Goal: Check status: Check status

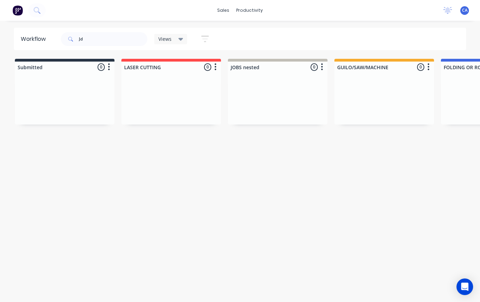
scroll to position [0, 549]
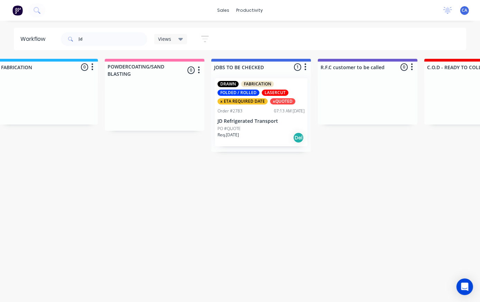
click at [101, 30] on div "Jd" at bounding box center [104, 39] width 87 height 21
click at [98, 43] on input "Jd" at bounding box center [113, 39] width 69 height 14
type input "J"
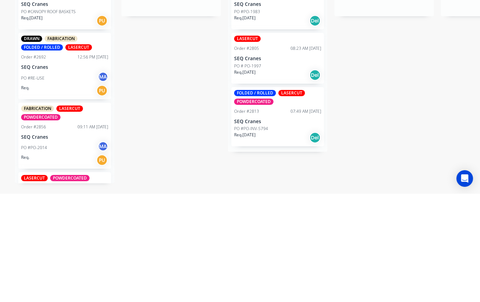
click at [278, 196] on div "FOLDED / ROLLED LASERCUT POWDERCOATED Order #2813 07:49 AM [DATE] SEQ Cranes PO…" at bounding box center [277, 226] width 93 height 60
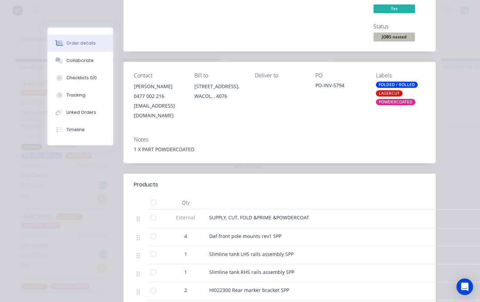
click at [70, 68] on button "Collaborate" at bounding box center [80, 60] width 66 height 17
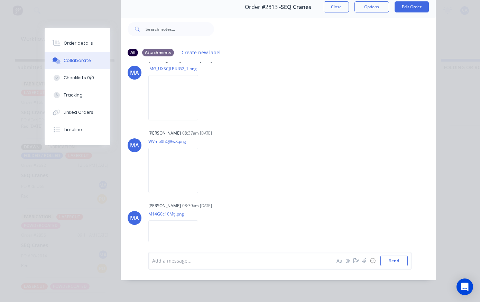
scroll to position [1523, 0]
click at [173, 121] on img at bounding box center [173, 97] width 50 height 45
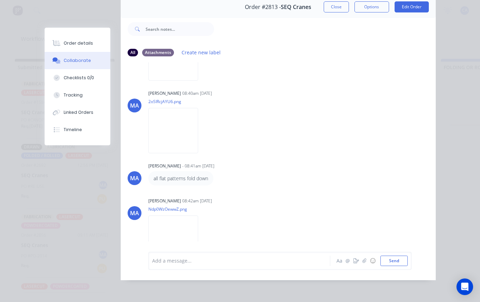
scroll to position [1781, 0]
click at [188, 81] on img at bounding box center [173, 58] width 50 height 45
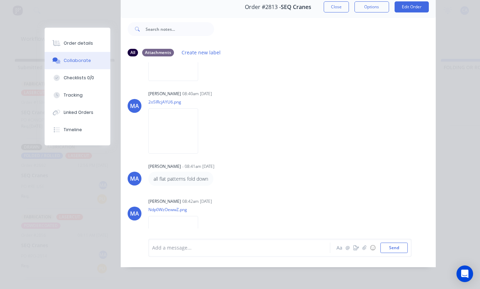
click at [198, 154] on img at bounding box center [173, 130] width 50 height 45
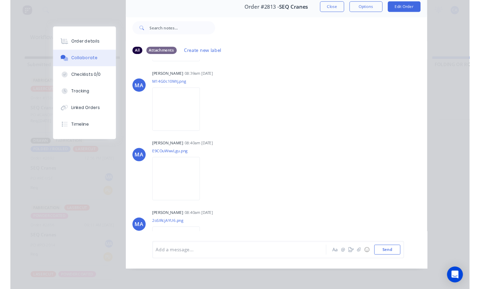
scroll to position [1652, 0]
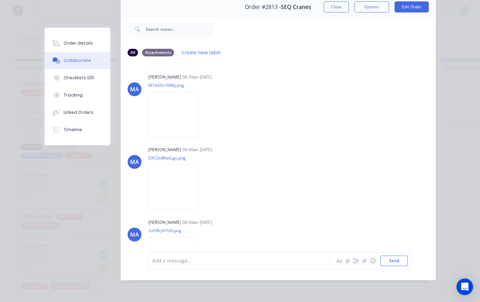
click at [183, 64] on img at bounding box center [173, 41] width 50 height 45
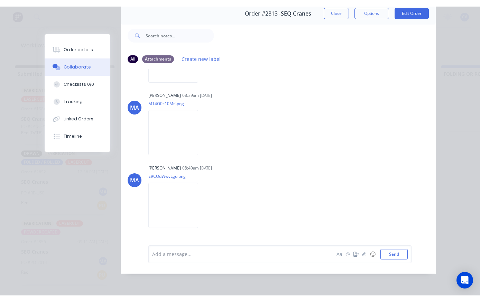
scroll to position [1639, 0]
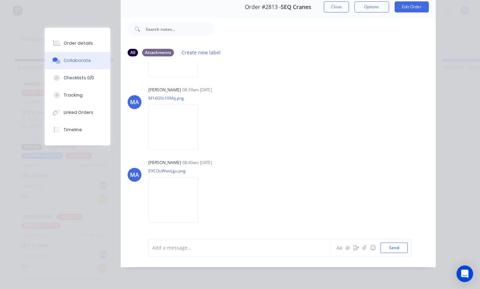
click at [169, 150] on img at bounding box center [173, 126] width 50 height 45
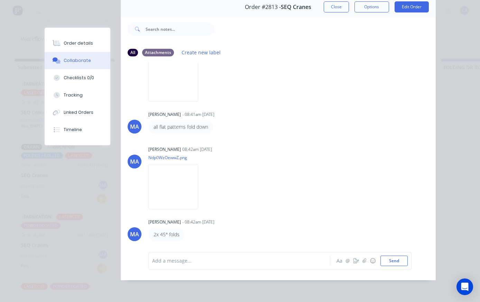
scroll to position [1884, 0]
click at [85, 97] on button "Tracking" at bounding box center [78, 95] width 66 height 17
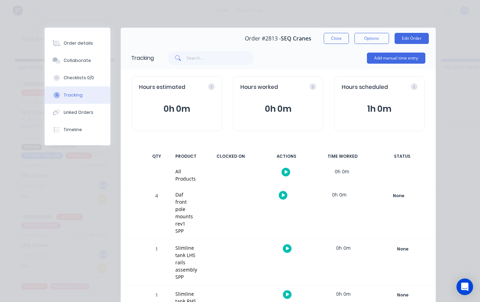
click at [348, 34] on button "Close" at bounding box center [336, 38] width 25 height 11
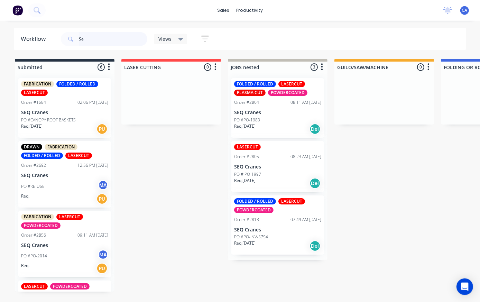
type input "S"
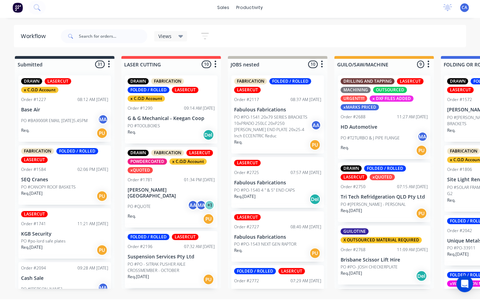
click at [272, 23] on div "sales productivity sales Sales Orders Customers Price Level Manager productivit…" at bounding box center [240, 130] width 480 height 261
